Goal: Task Accomplishment & Management: Manage account settings

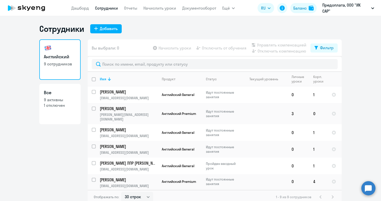
select select "30"
click at [315, 111] on td "0" at bounding box center [319, 113] width 18 height 21
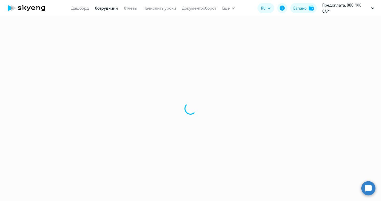
select select "english"
select select "30"
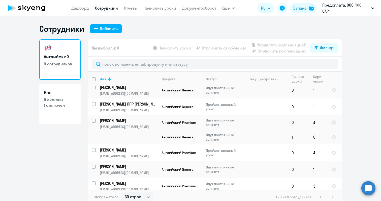
click at [81, 12] on nav "[PERSON_NAME] Отчеты Начислить уроки Документооборот" at bounding box center [143, 8] width 145 height 10
click at [106, 8] on link "Сотрудники" at bounding box center [106, 8] width 23 height 5
click at [157, 7] on link "Начислить уроки" at bounding box center [160, 8] width 33 height 5
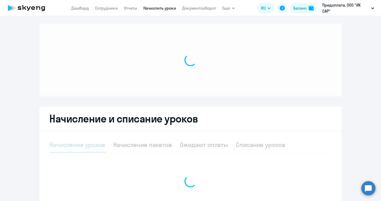
select select "10"
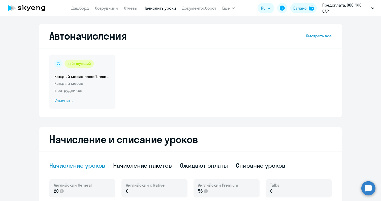
click at [68, 102] on span "Изменить" at bounding box center [82, 101] width 56 height 6
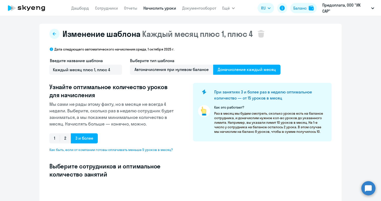
select select "10"
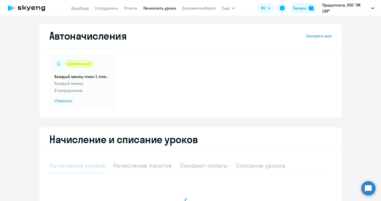
select select "10"
